Goal: Use online tool/utility: Utilize a website feature to perform a specific function

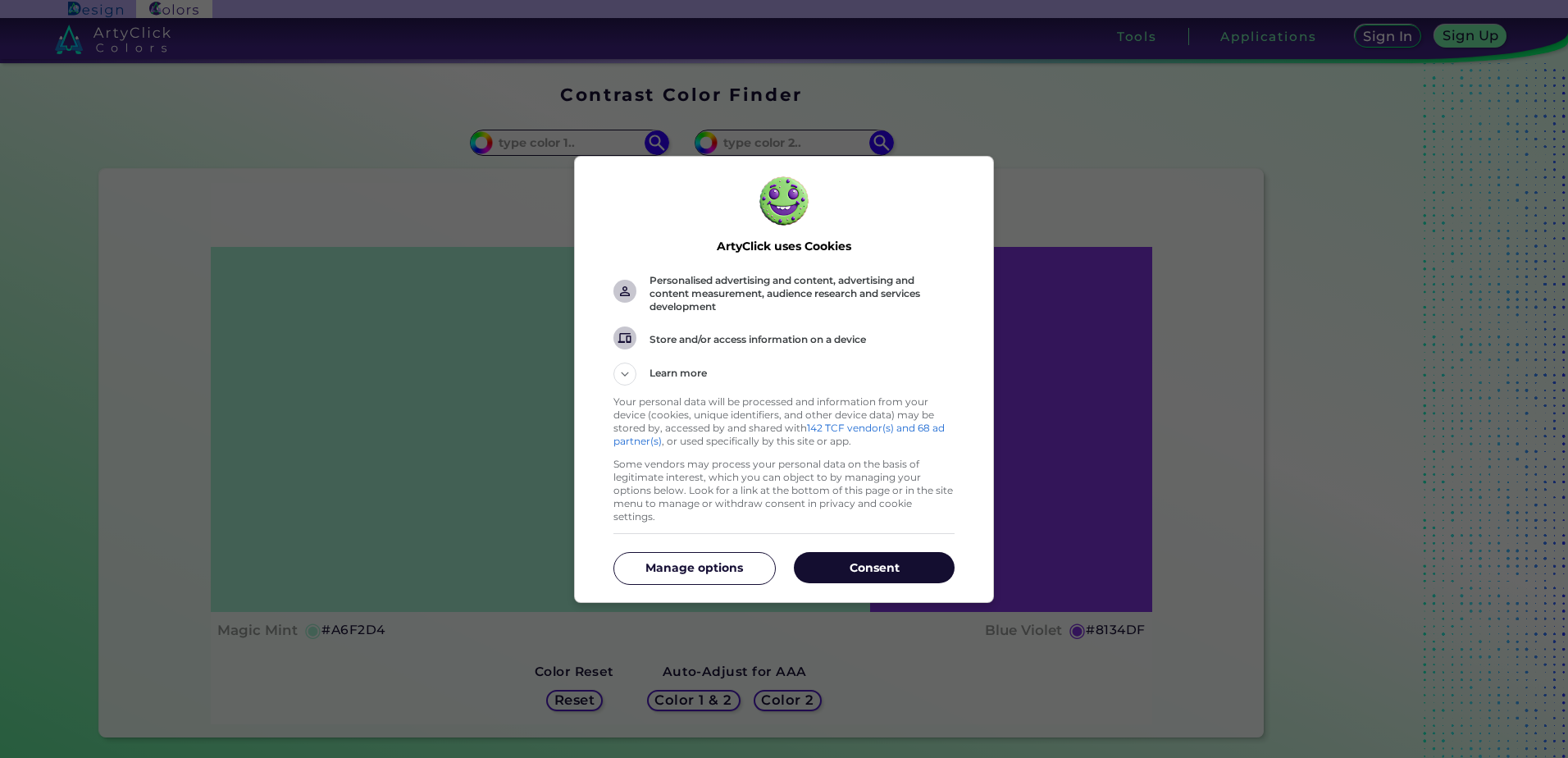
click at [909, 559] on p "Consent" at bounding box center [874, 568] width 161 height 17
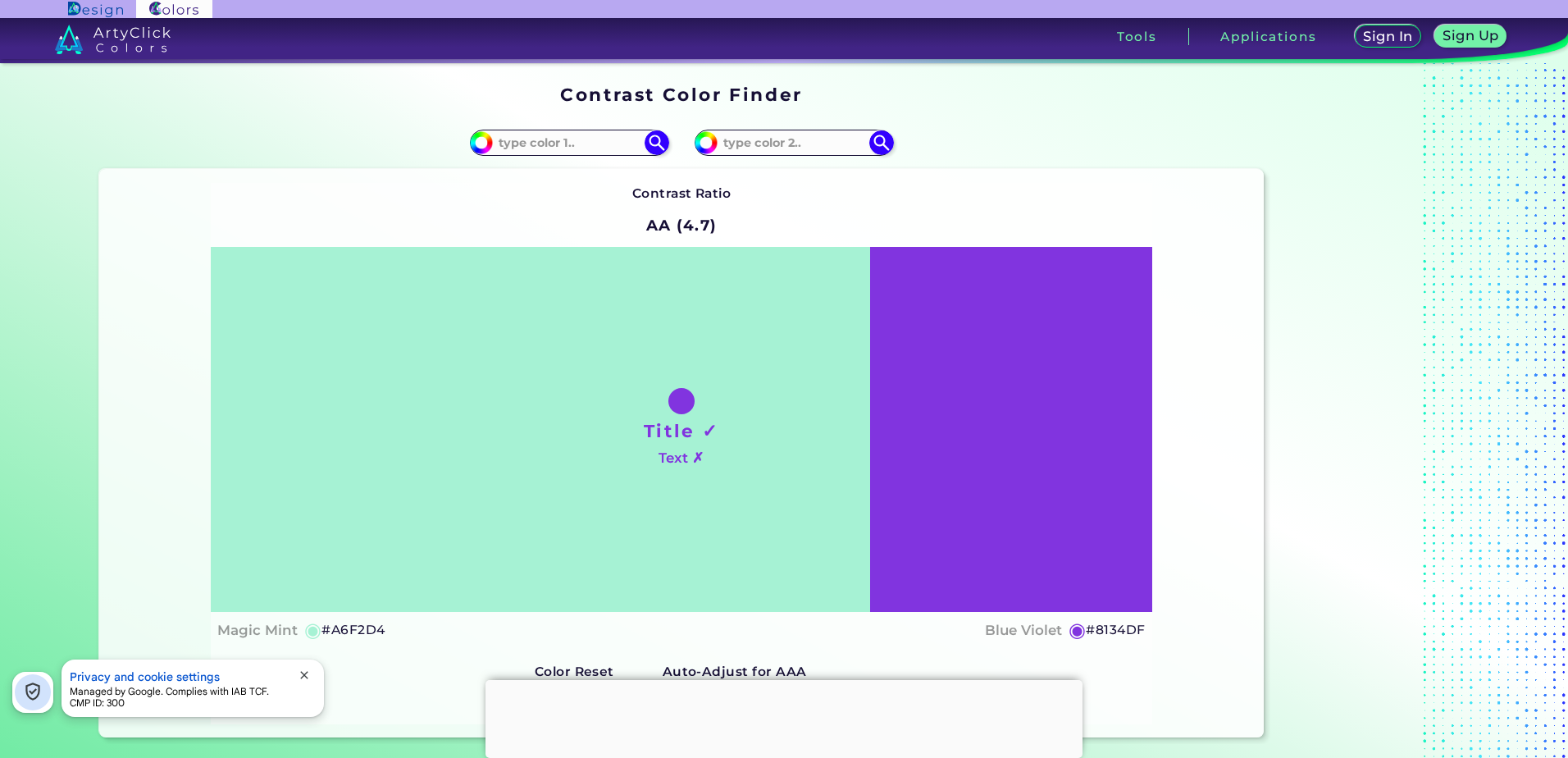
click at [1551, 21] on html "Sign In Sign Up My Profile My Details Color Palettes Sign Out Tools Application…" at bounding box center [784, 428] width 1568 height 856
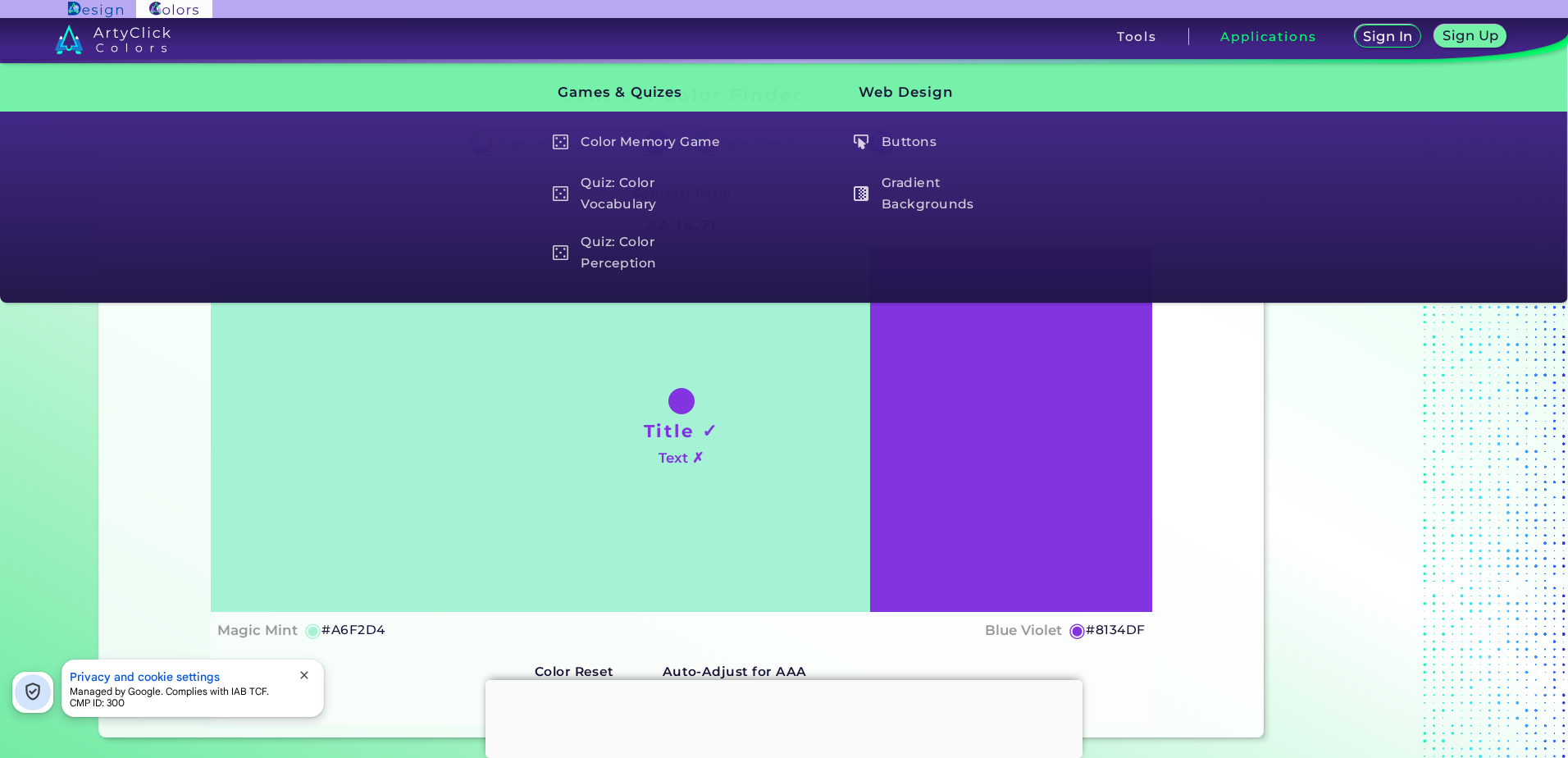
click at [565, 414] on div "Title ✓ Text ✗" at bounding box center [681, 429] width 941 height 365
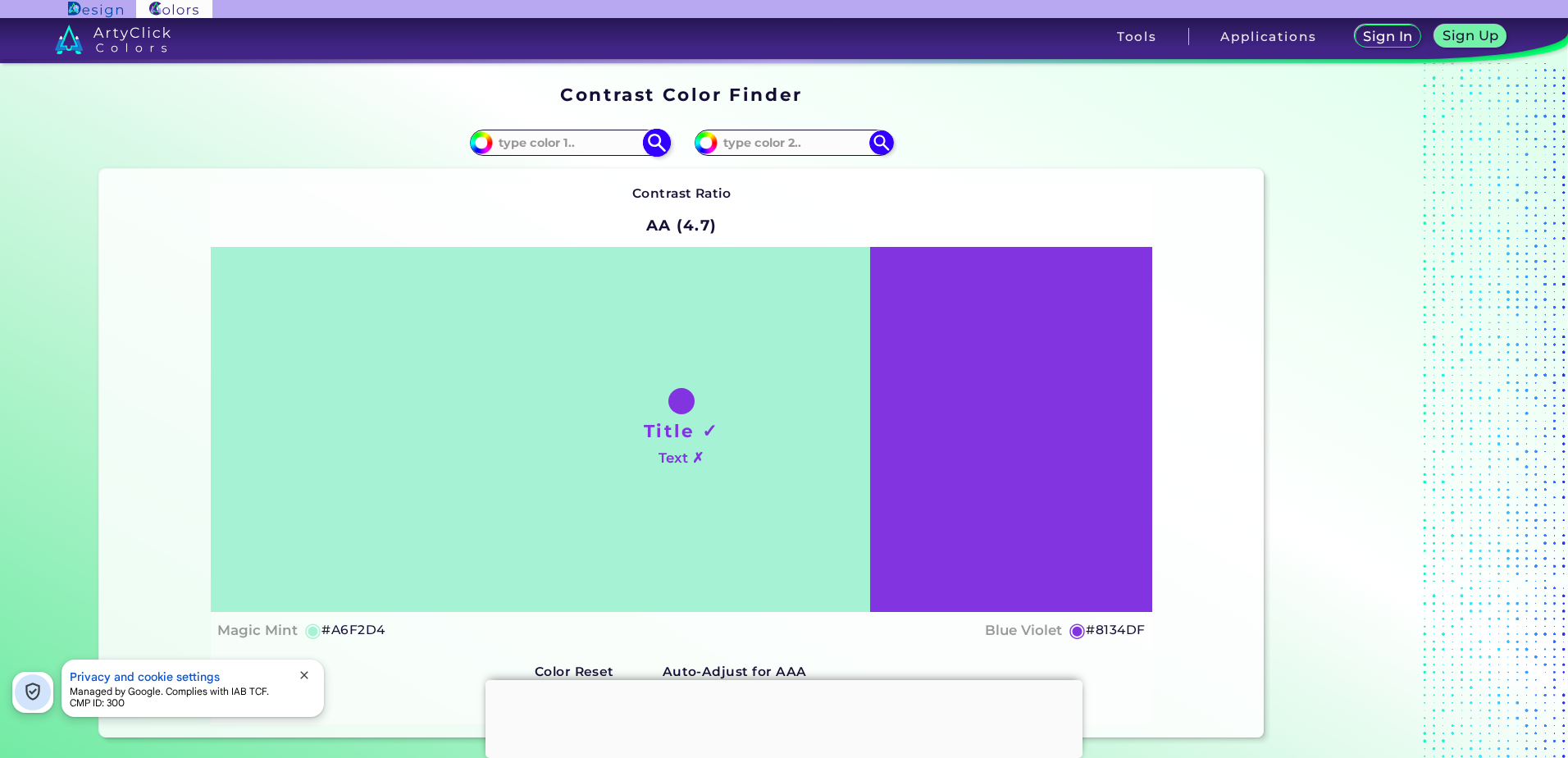
click at [556, 134] on input at bounding box center [569, 142] width 152 height 22
paste input "#E6E1D3"
type input "#E6E1D3"
click at [648, 146] on img at bounding box center [656, 143] width 29 height 29
type input "#e6e1d3"
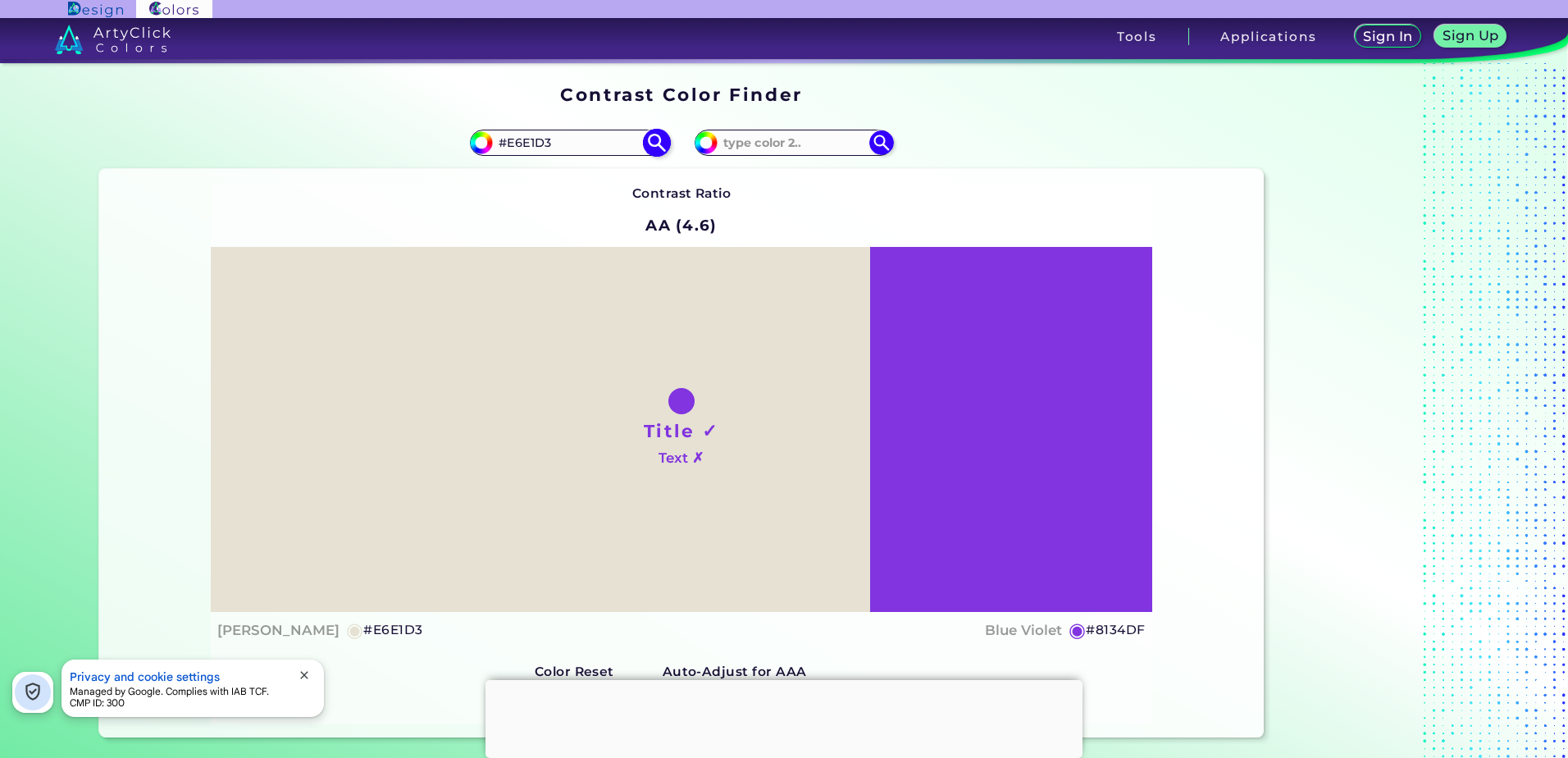
click at [647, 153] on img at bounding box center [656, 143] width 29 height 29
click at [944, 449] on div "Title ✓ Text ✗" at bounding box center [681, 429] width 941 height 365
drag, startPoint x: 568, startPoint y: 135, endPoint x: 440, endPoint y: 124, distance: 128.5
click at [440, 124] on div "#e6e1d3 #E6E1D3" at bounding box center [391, 143] width 583 height 53
click at [550, 153] on input "#E6E1D3" at bounding box center [569, 142] width 152 height 22
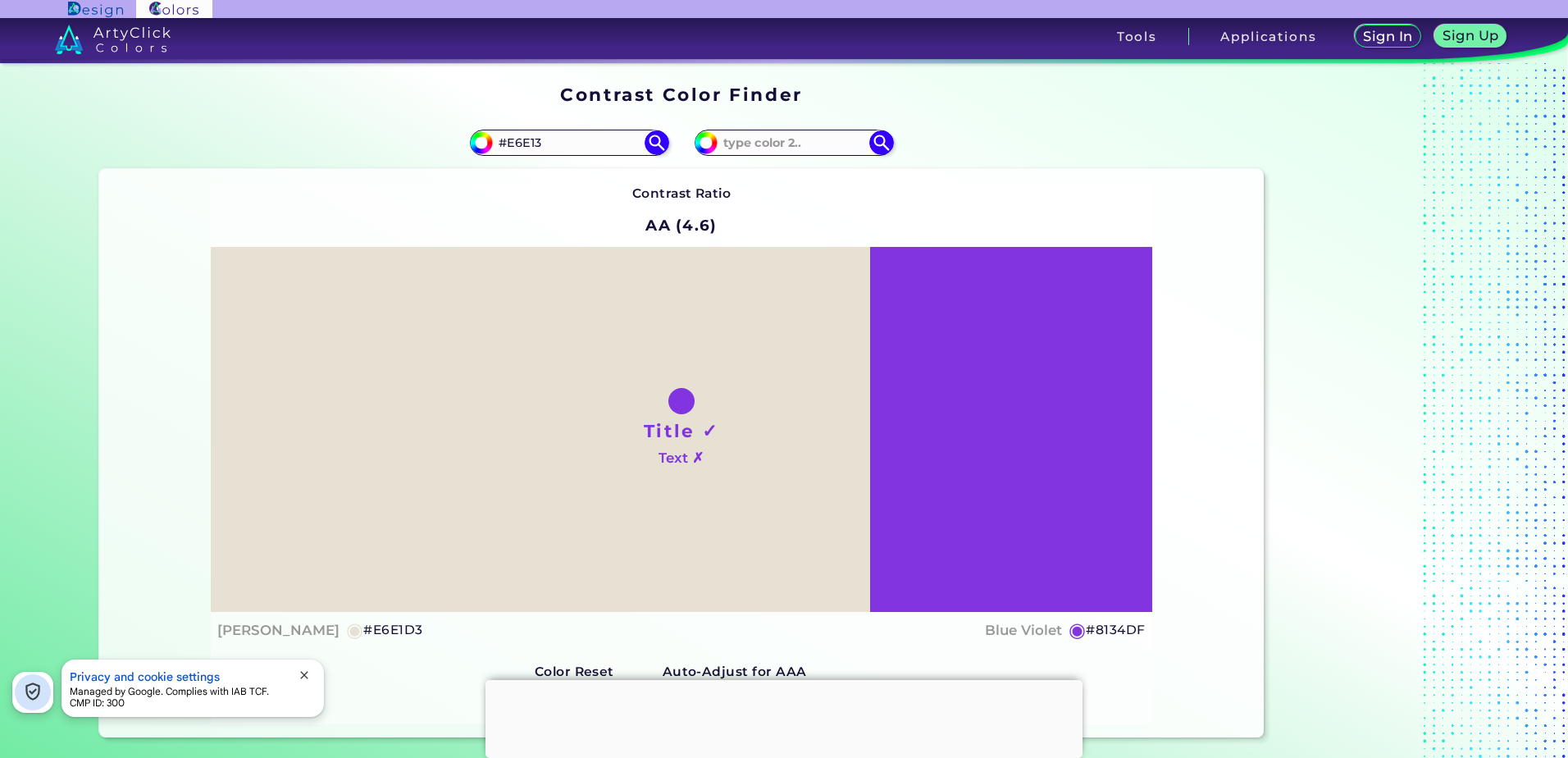
type input "#E6E13"
drag, startPoint x: 612, startPoint y: 148, endPoint x: 389, endPoint y: 137, distance: 223.3
click at [402, 145] on div "#e6e1d3 #E6E13" at bounding box center [391, 143] width 583 height 53
paste input "#E6E1D3"
click at [809, 131] on input at bounding box center [794, 142] width 152 height 22
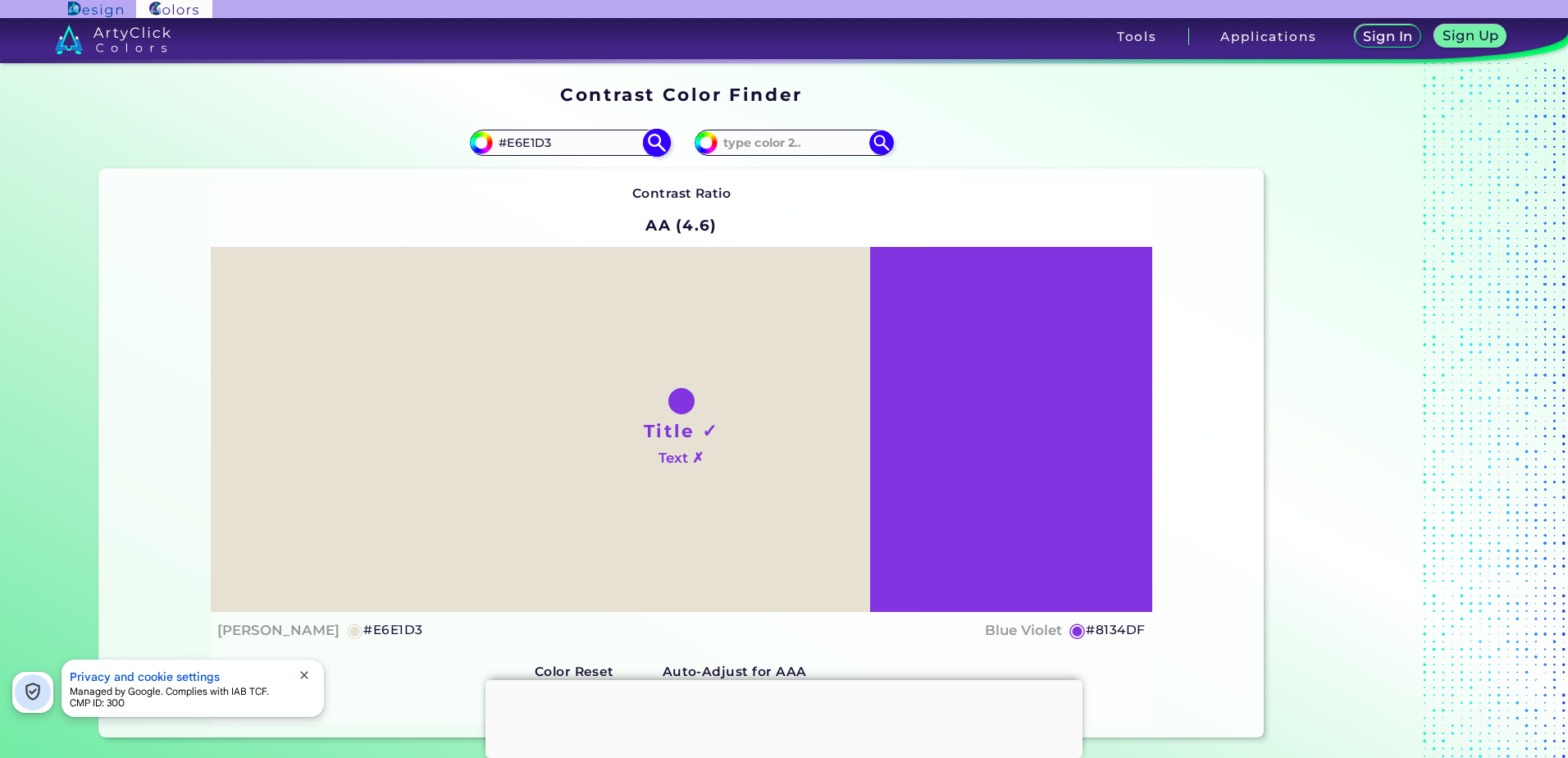
click at [562, 143] on input "#E6E1D3" at bounding box center [569, 142] width 152 height 22
paste input "#E44C5A"
drag, startPoint x: 546, startPoint y: 136, endPoint x: 349, endPoint y: 143, distance: 197.1
click at [349, 143] on div "#e6e1d3 #E6E1D3#E44C5A" at bounding box center [391, 143] width 583 height 53
type input "#E44C5A"
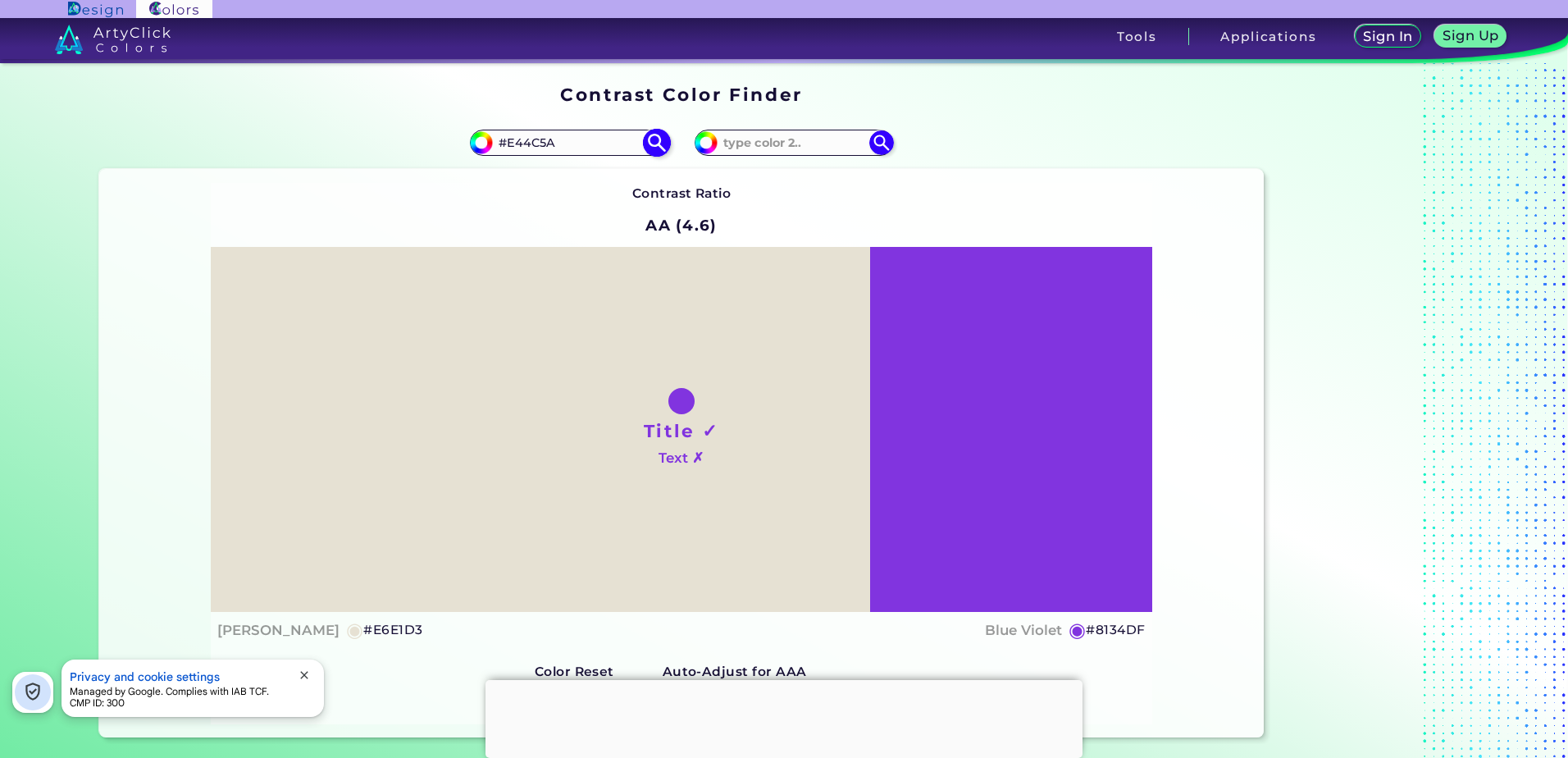
click at [652, 149] on img at bounding box center [656, 143] width 29 height 29
type input "#e44c5a"
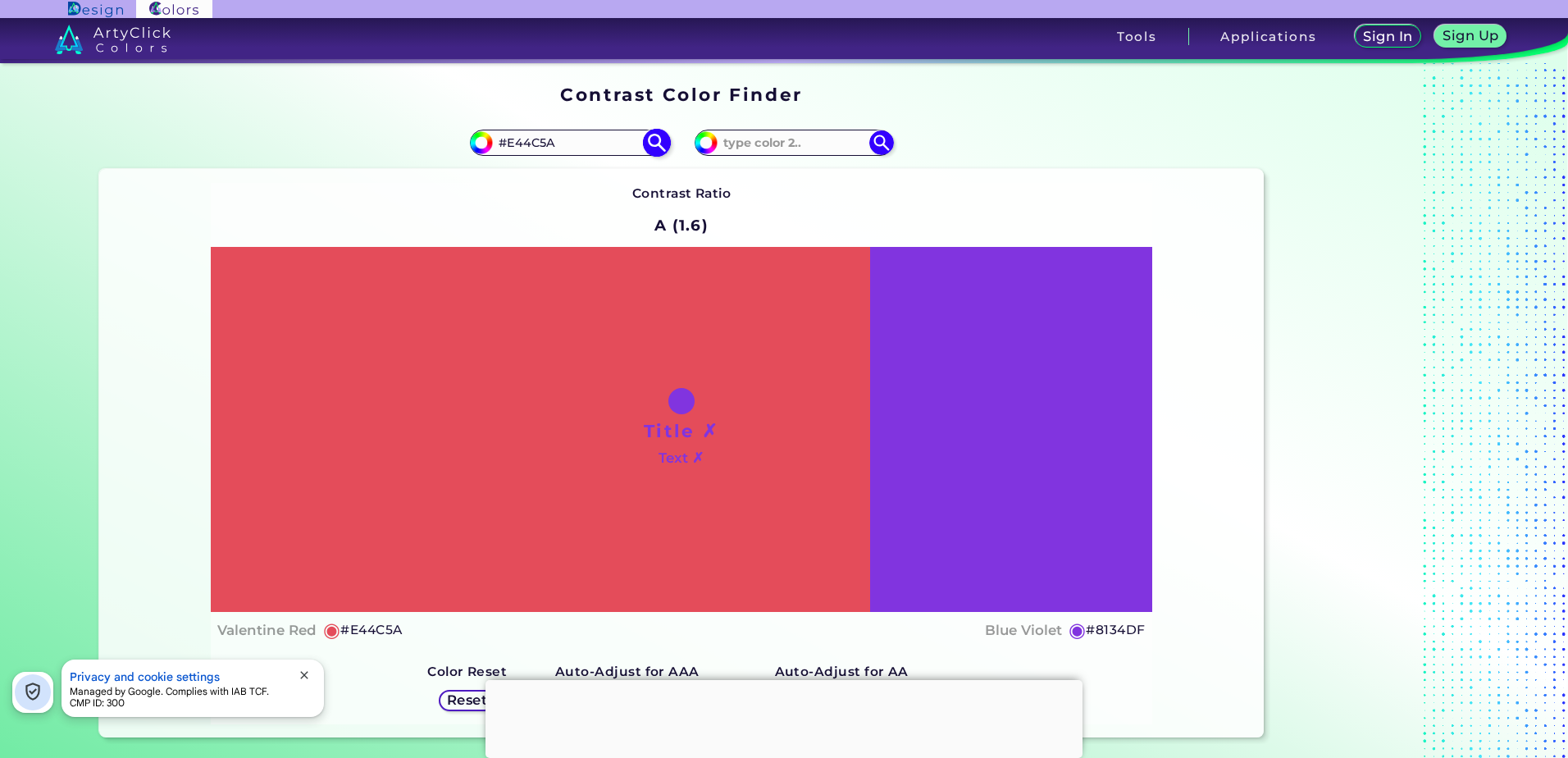
click at [652, 150] on img at bounding box center [656, 143] width 29 height 29
click at [1028, 364] on div "Title ✗ Text ✗" at bounding box center [681, 429] width 941 height 365
click at [684, 201] on h5 "Contrast Ratio" at bounding box center [682, 193] width 99 height 21
drag, startPoint x: 560, startPoint y: 150, endPoint x: 423, endPoint y: 165, distance: 137.8
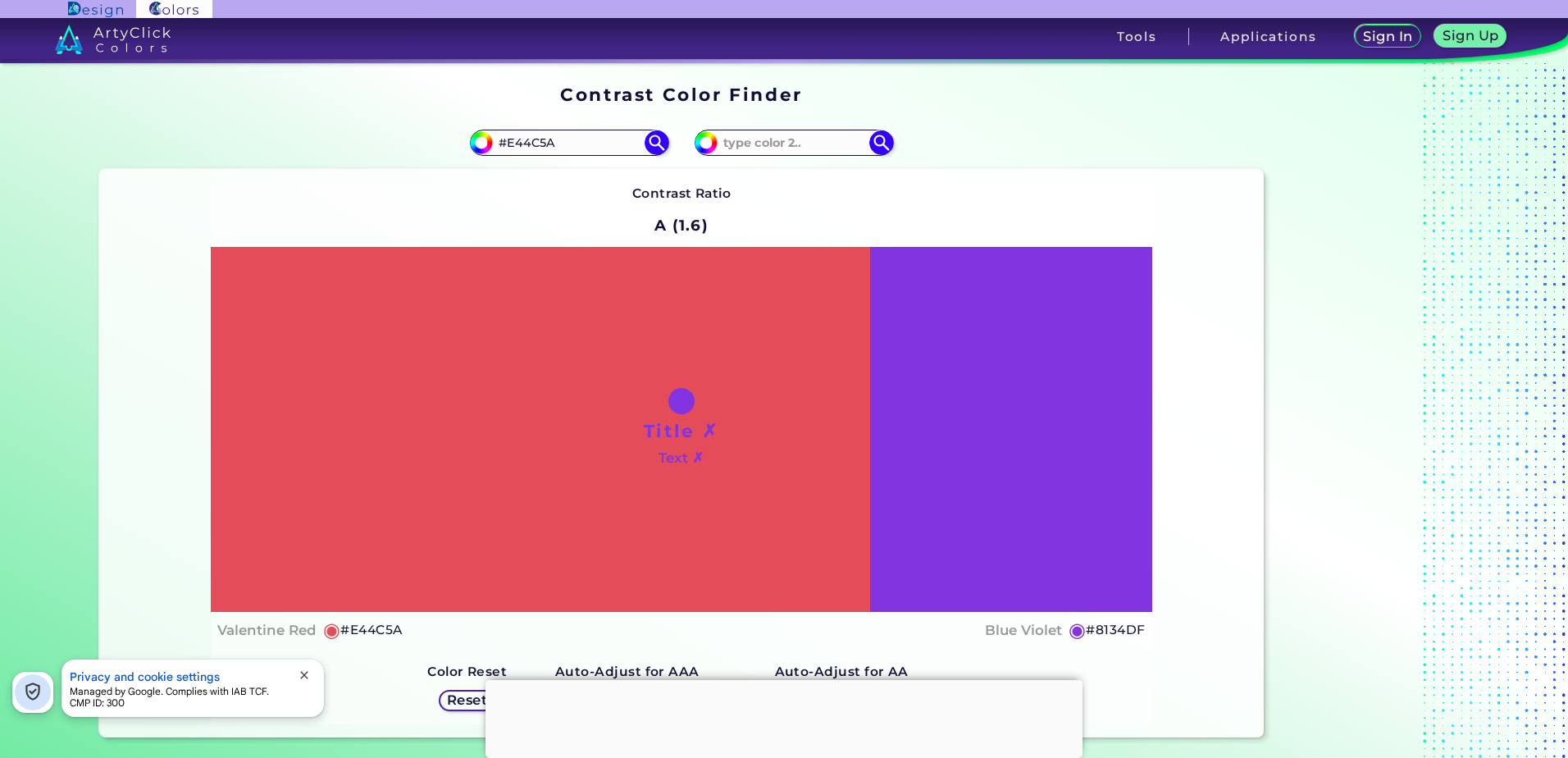
click at [423, 165] on div "#e44c5a #E44C5A" at bounding box center [391, 143] width 583 height 53
paste input "6E1D3"
type input "#E6E1D3"
click at [653, 143] on img at bounding box center [656, 143] width 29 height 29
type input "#e6e1d3"
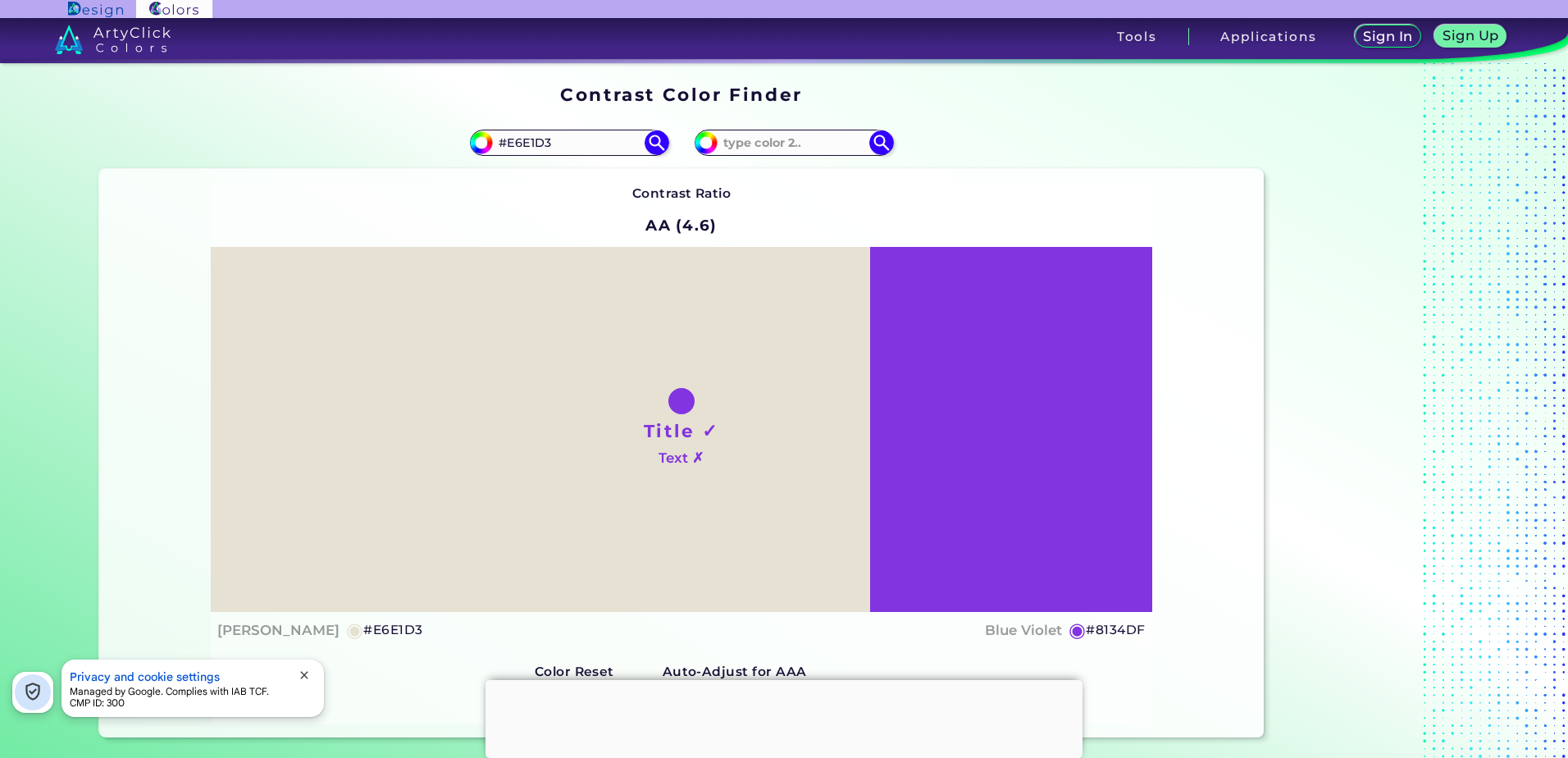
drag, startPoint x: 948, startPoint y: 351, endPoint x: 878, endPoint y: 495, distance: 160.1
click at [867, 485] on div "Title ✓ Text ✗" at bounding box center [681, 429] width 941 height 365
drag, startPoint x: 1104, startPoint y: 638, endPoint x: 1088, endPoint y: 614, distance: 28.8
click at [1095, 624] on h5 "#8134DF" at bounding box center [1116, 629] width 59 height 21
drag, startPoint x: 761, startPoint y: 160, endPoint x: 759, endPoint y: 138, distance: 22.1
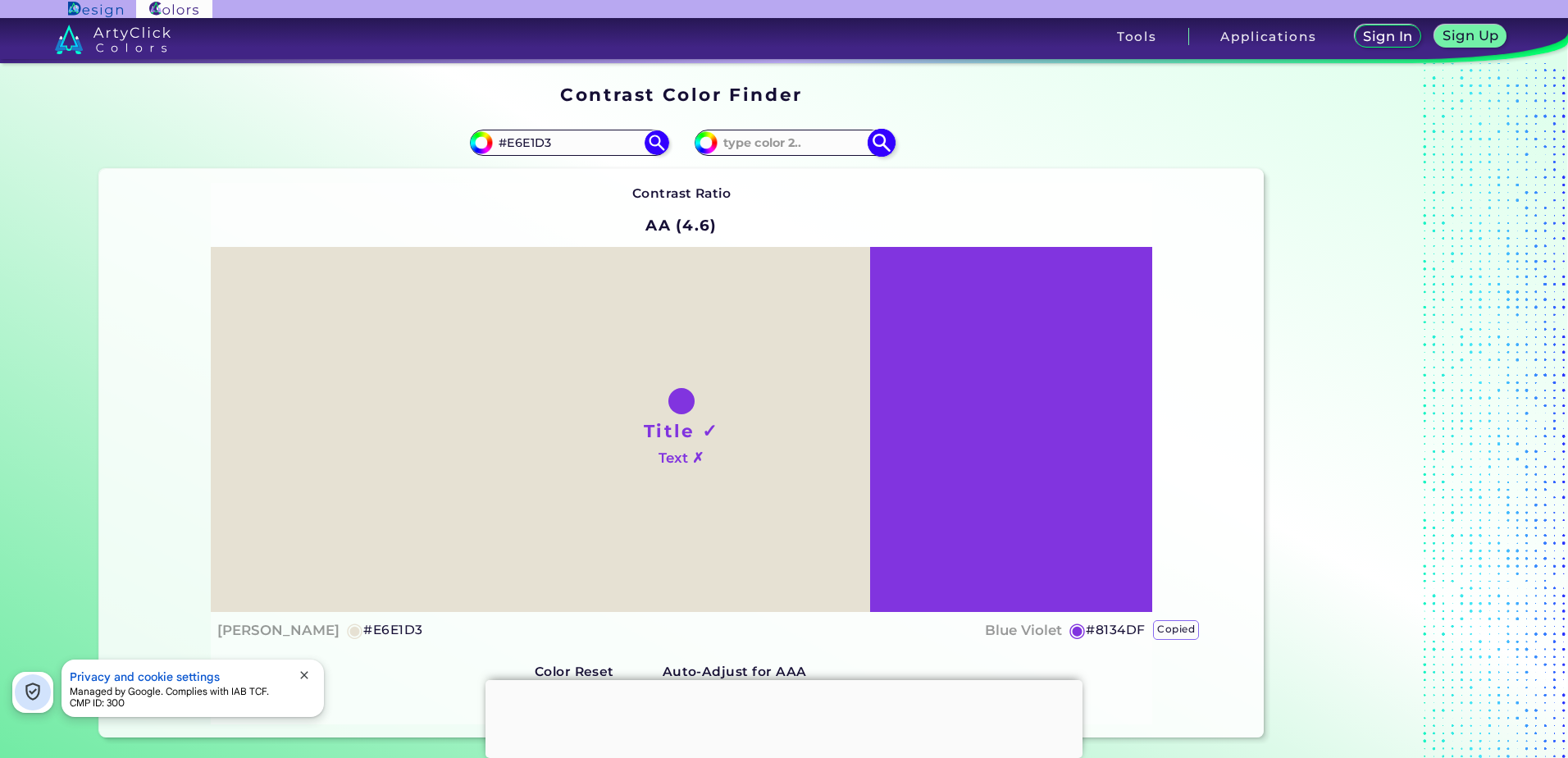
click at [761, 160] on div "#8134df" at bounding box center [973, 143] width 583 height 53
click at [758, 138] on input at bounding box center [794, 142] width 152 height 22
paste input "#a0abca"
type input "#a0abca"
click at [880, 145] on img at bounding box center [880, 143] width 29 height 29
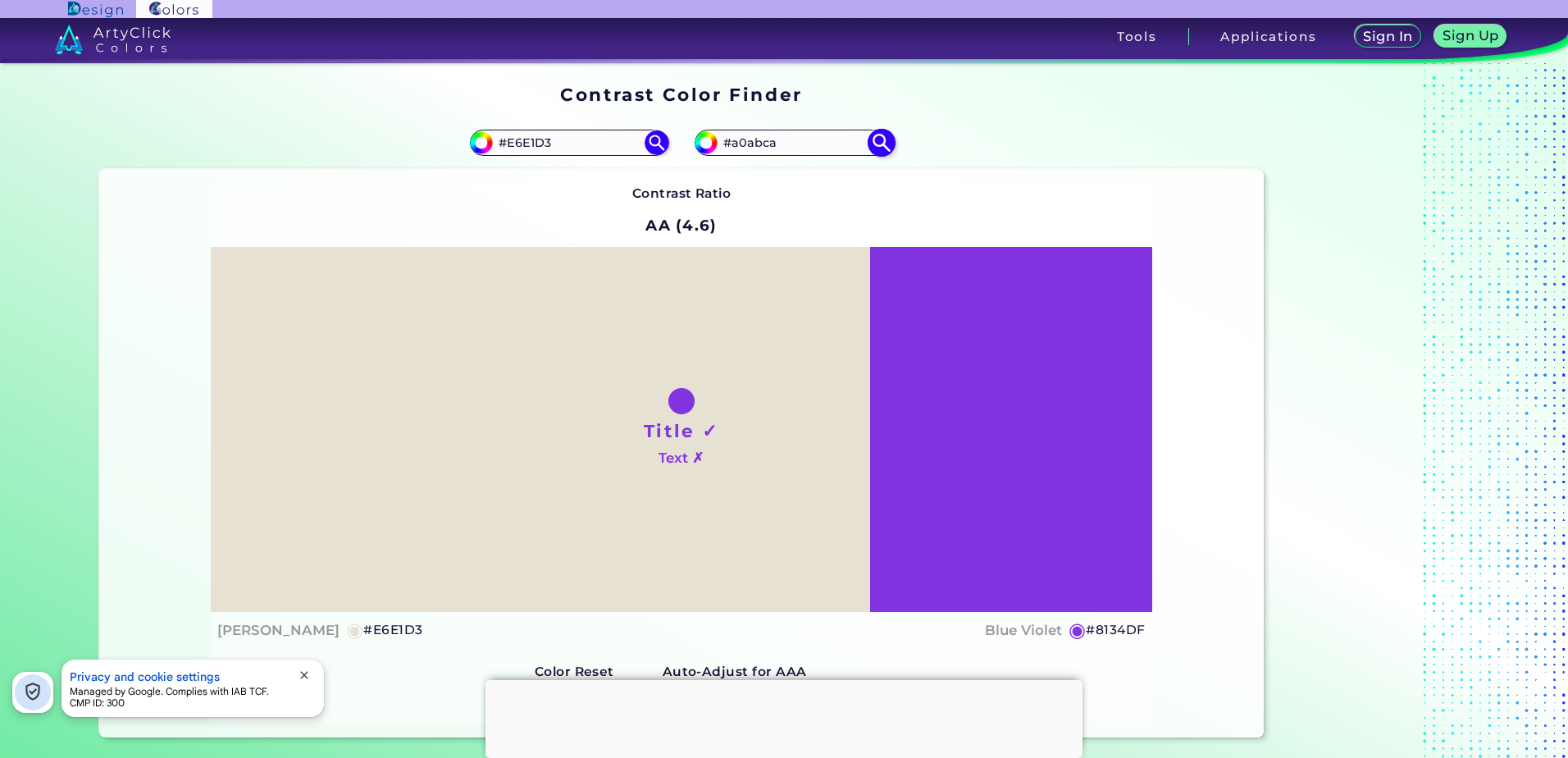
type input "#a0abca"
type input "#A0ABCA"
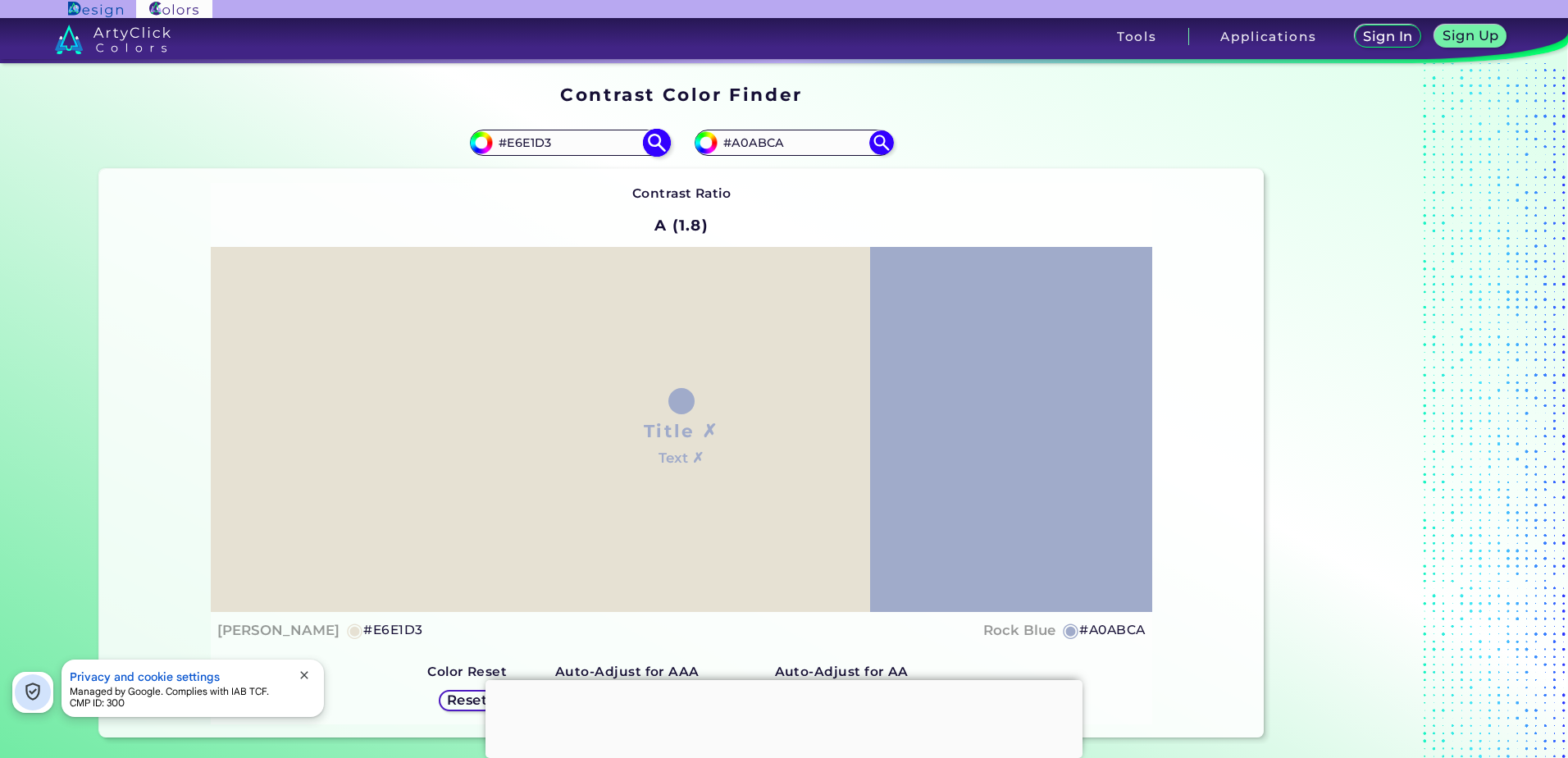
drag, startPoint x: 821, startPoint y: 145, endPoint x: 600, endPoint y: 152, distance: 221.1
click at [600, 152] on section "#e6e1d3 #E6E1D3 #a0abca #A0ABCA Contrast Ratio A (1.8) Title ✗ Text ✗ [PERSON_N…" at bounding box center [681, 426] width 1177 height 634
click at [591, 148] on input "#E6E1D3" at bounding box center [569, 142] width 152 height 22
paste input "#A0ABCA"
drag, startPoint x: 543, startPoint y: 143, endPoint x: 449, endPoint y: 139, distance: 94.1
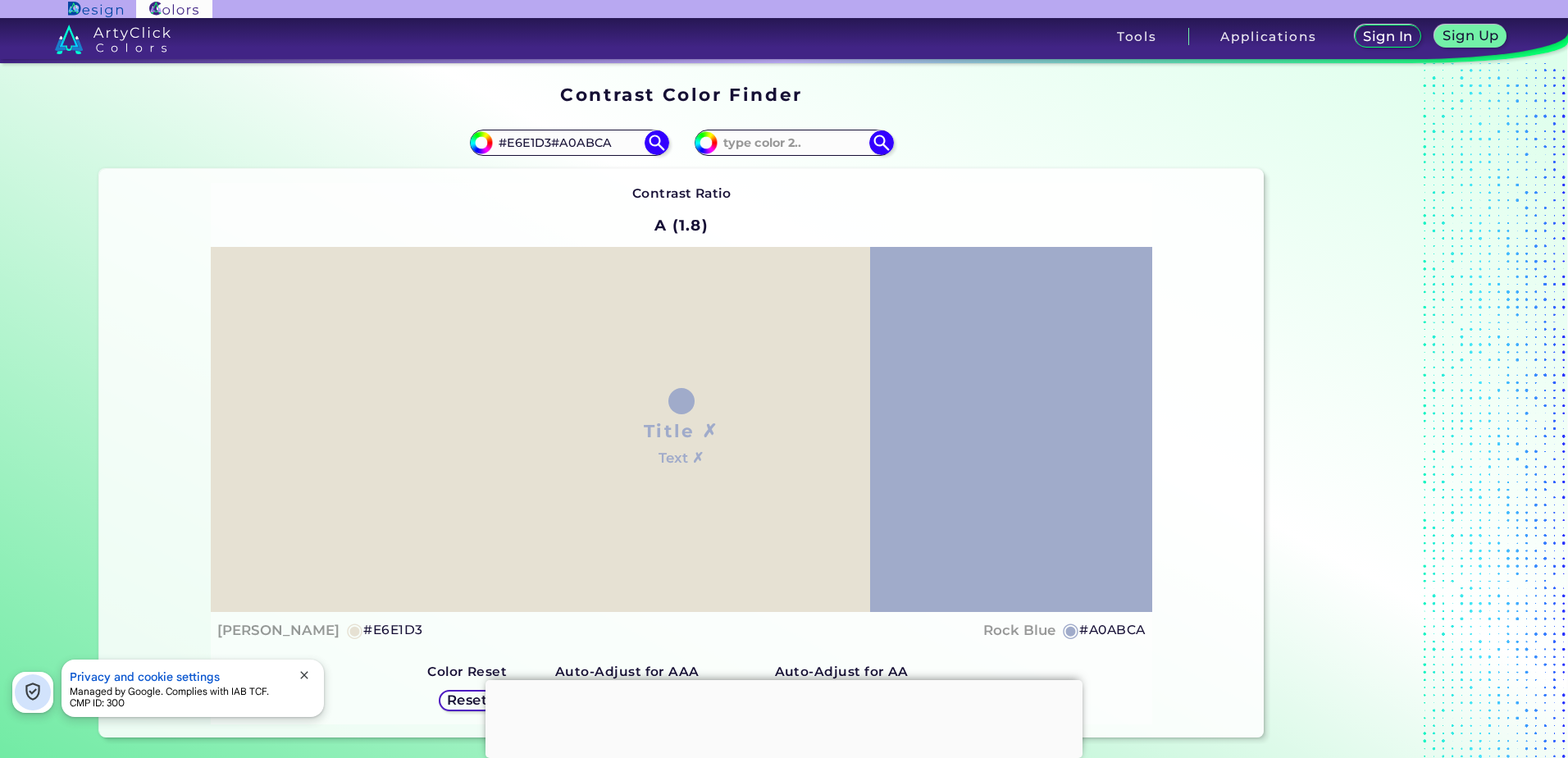
click at [449, 139] on div "#e6e1d3 #E6E1D3#A0ABCA" at bounding box center [391, 143] width 583 height 53
drag, startPoint x: 544, startPoint y: 141, endPoint x: 430, endPoint y: 117, distance: 116.5
click at [431, 117] on div "#e6e1d3 #E6E1D3#A0ABCA" at bounding box center [391, 143] width 583 height 53
type input "#A0ABCA"
click at [730, 143] on input at bounding box center [794, 142] width 152 height 22
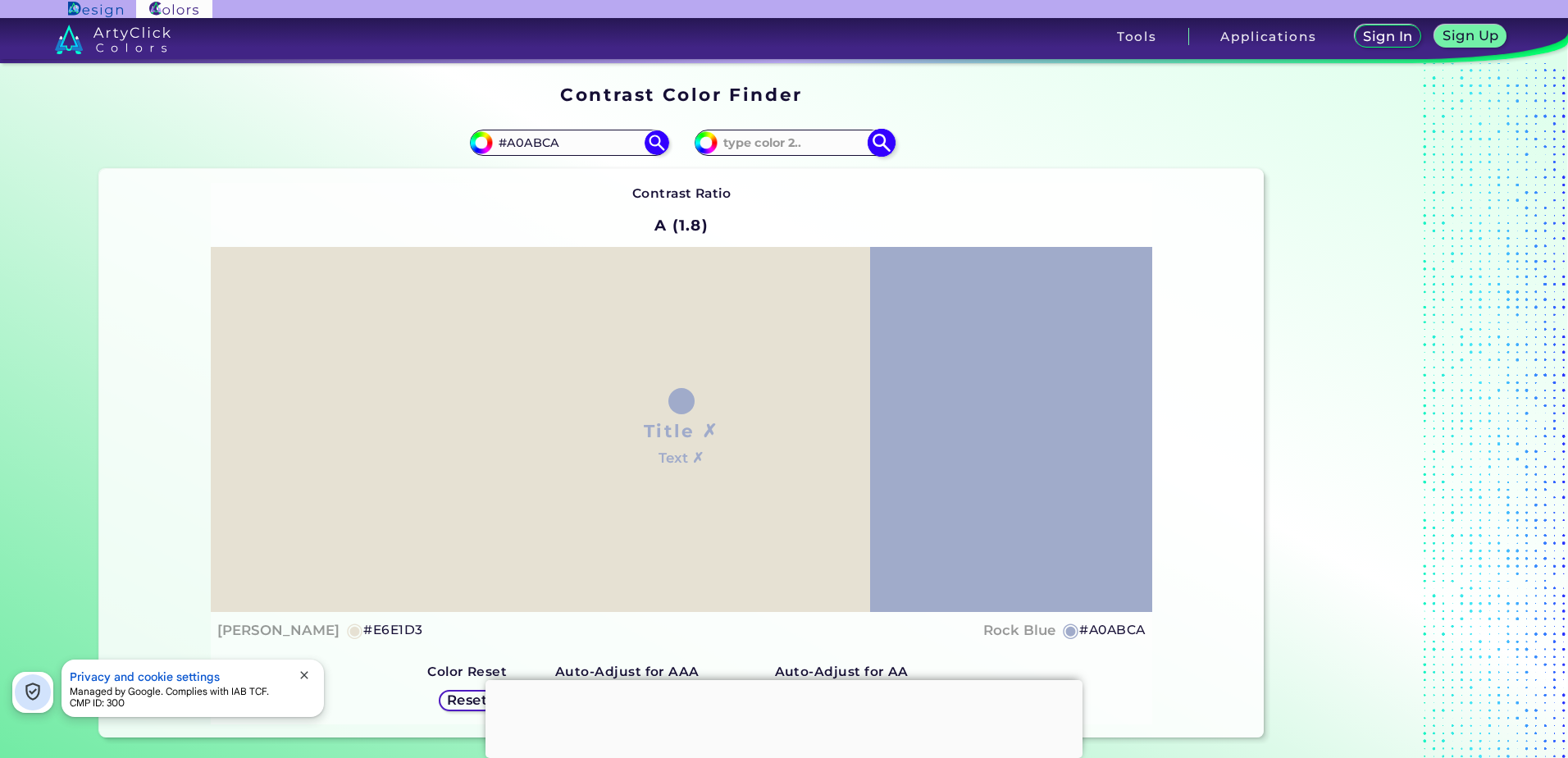
paste input "#E6E1D3"
type input "#E6E1D3"
click at [880, 135] on img at bounding box center [880, 143] width 29 height 29
type input "#e6e1d3"
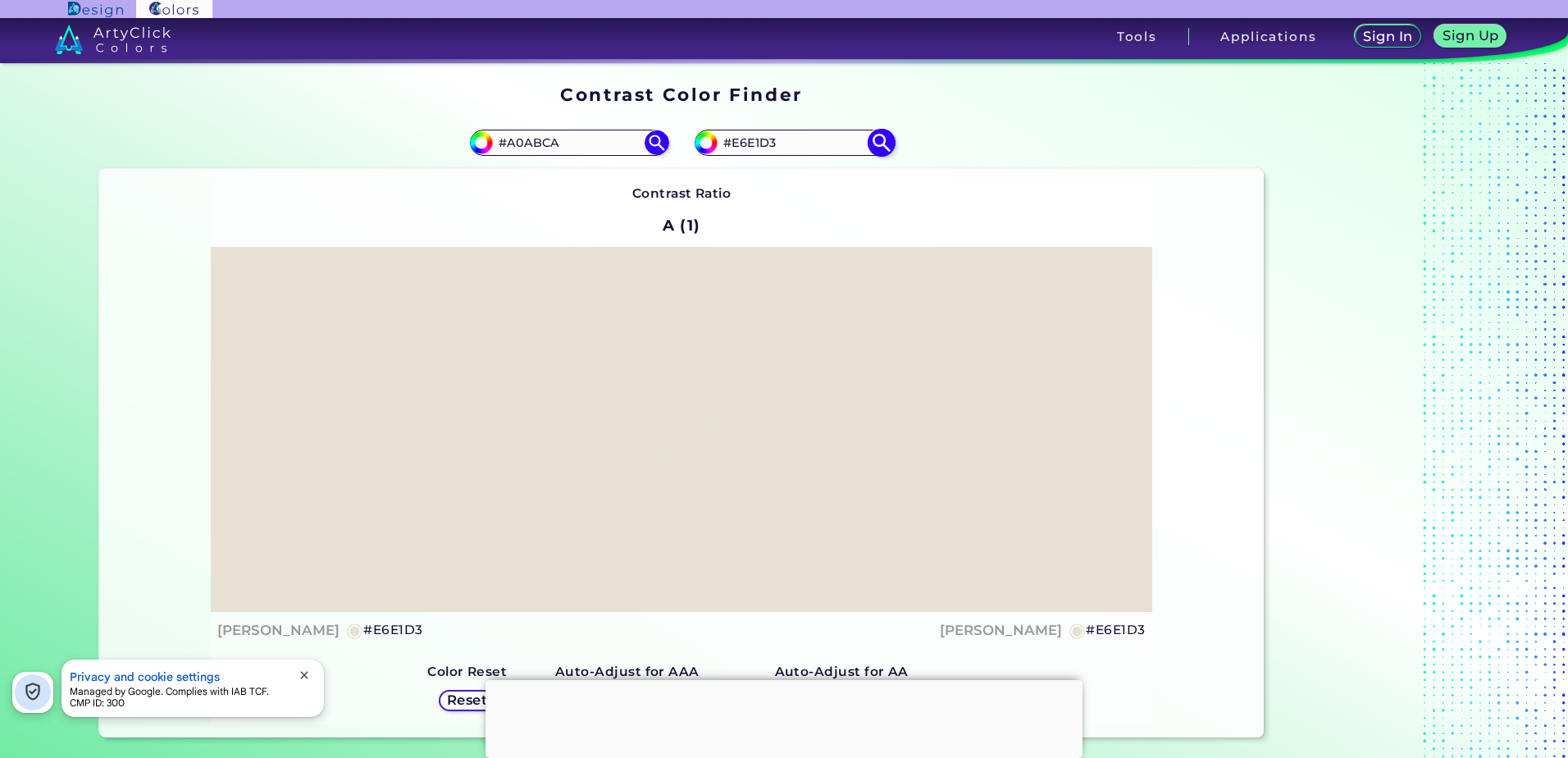
click at [870, 137] on img at bounding box center [880, 143] width 29 height 29
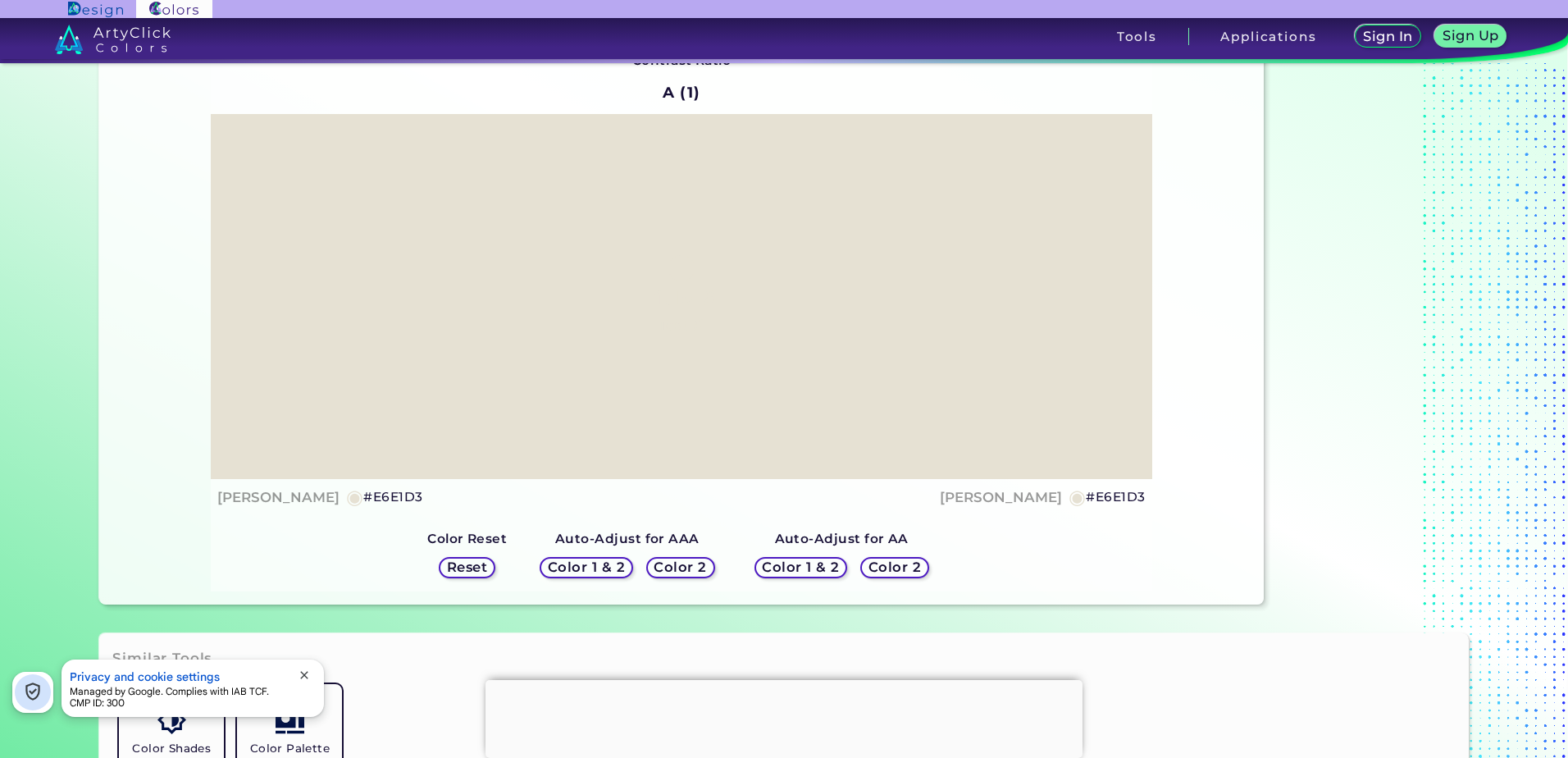
scroll to position [82, 0]
